Goal: Find specific page/section

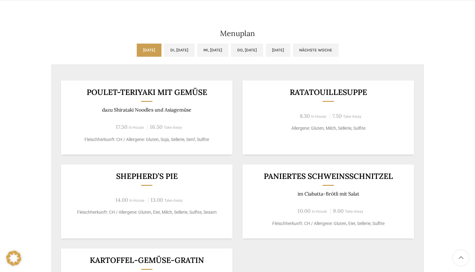
scroll to position [300, 0]
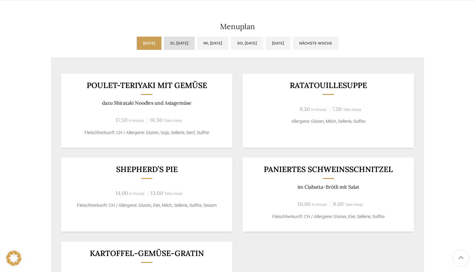
click at [183, 39] on link "Di, [DATE]" at bounding box center [179, 43] width 31 height 13
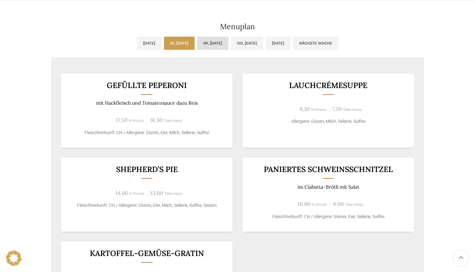
click at [228, 42] on link "Mi, [DATE]" at bounding box center [212, 43] width 31 height 13
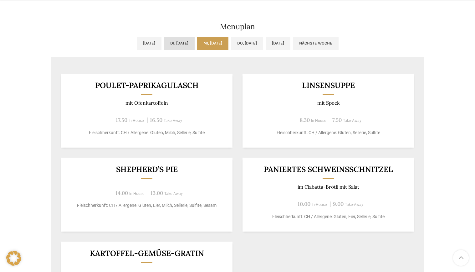
click at [174, 39] on link "Di, [DATE]" at bounding box center [179, 43] width 31 height 13
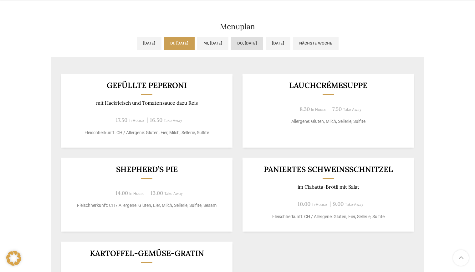
click at [263, 39] on link "Do, [DATE]" at bounding box center [247, 43] width 32 height 13
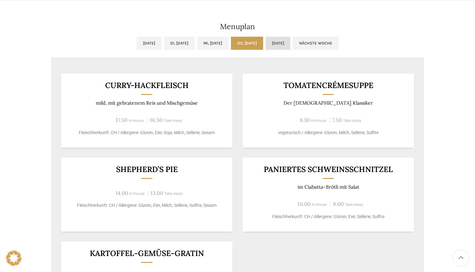
click at [290, 40] on link "[DATE]" at bounding box center [278, 43] width 25 height 13
